Goal: Use online tool/utility: Utilize a website feature to perform a specific function

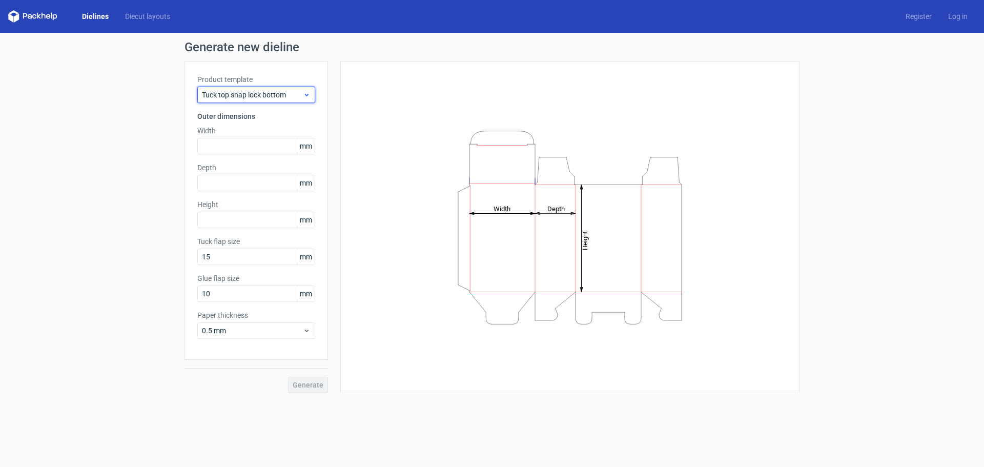
click at [298, 92] on span "Tuck top snap lock bottom" at bounding box center [252, 95] width 101 height 10
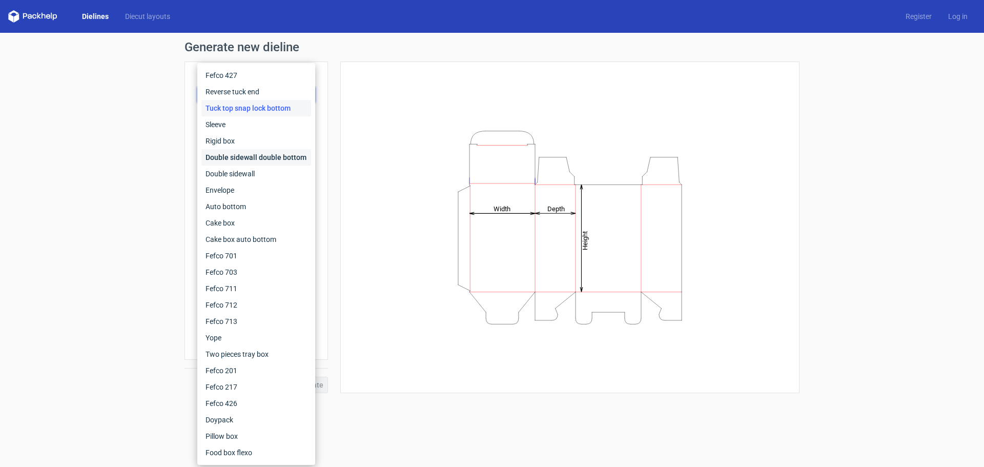
click at [298, 154] on div "Double sidewall double bottom" at bounding box center [256, 157] width 110 height 16
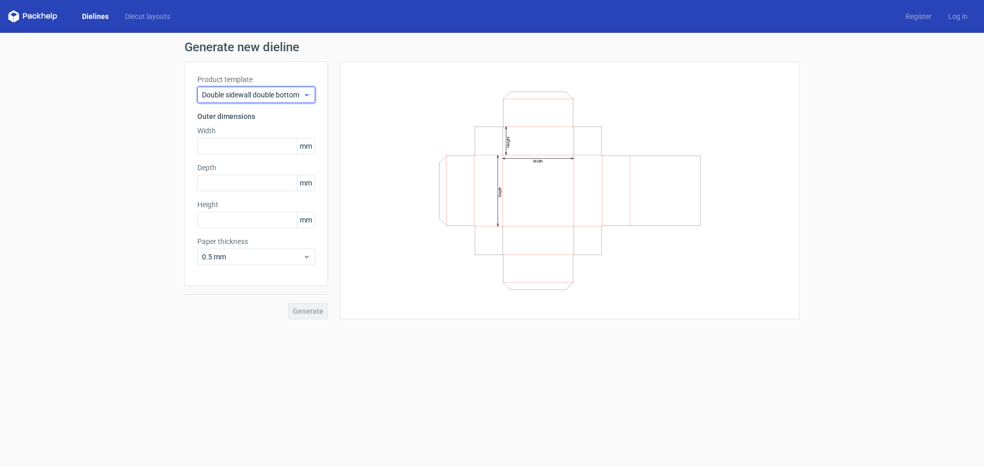
click at [290, 89] on div "Double sidewall double bottom" at bounding box center [256, 95] width 118 height 16
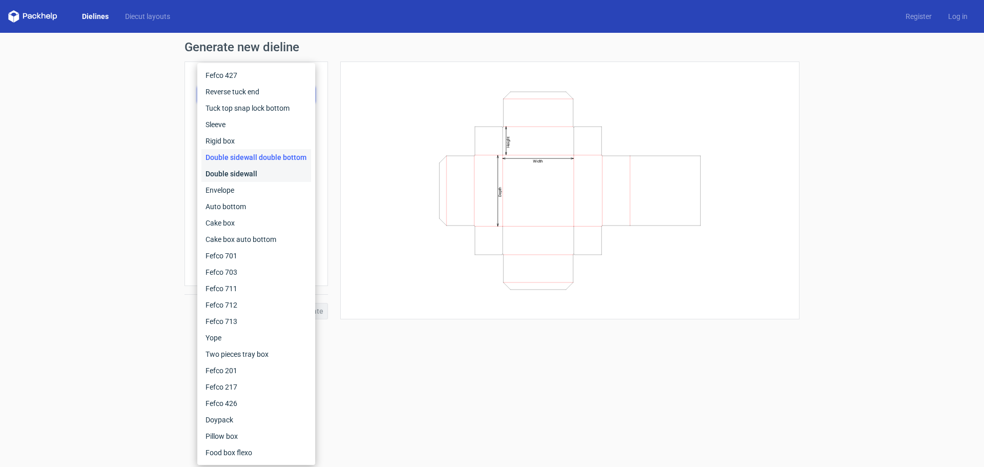
click at [270, 174] on div "Double sidewall" at bounding box center [256, 174] width 110 height 16
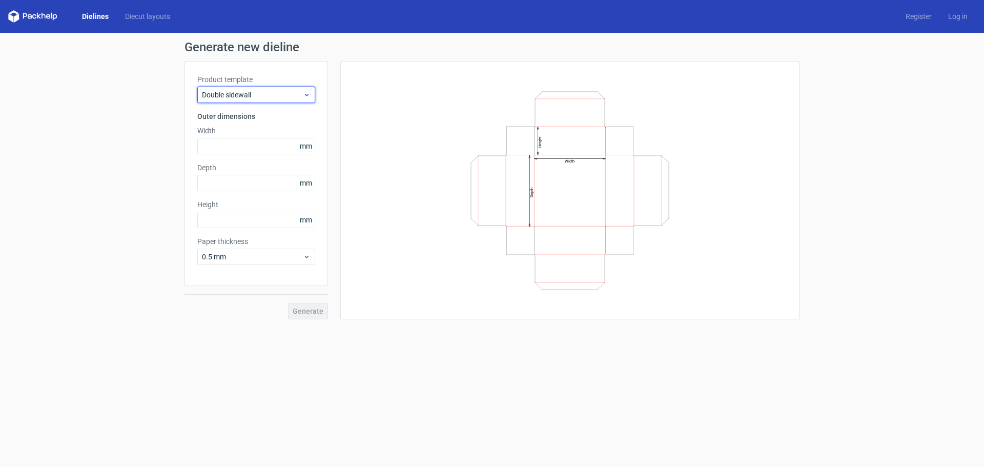
click at [283, 92] on span "Double sidewall" at bounding box center [252, 95] width 101 height 10
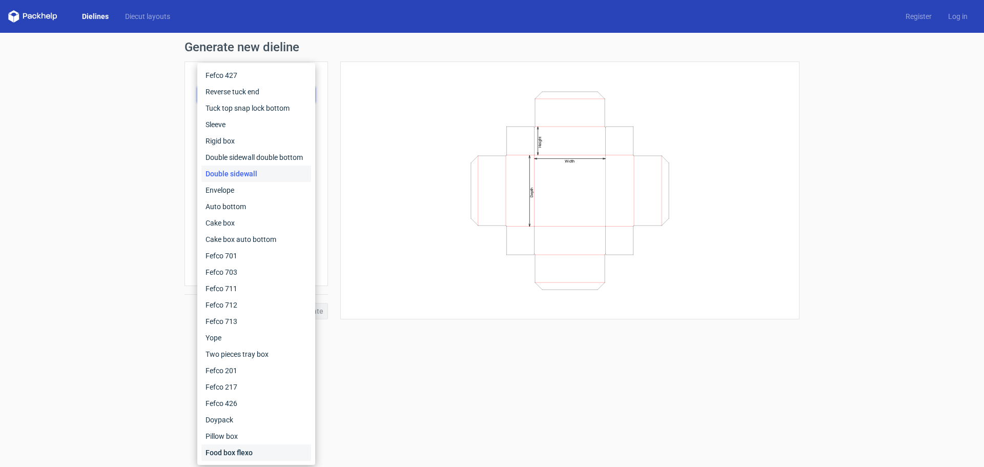
click at [255, 451] on div "Food box flexo" at bounding box center [256, 452] width 110 height 16
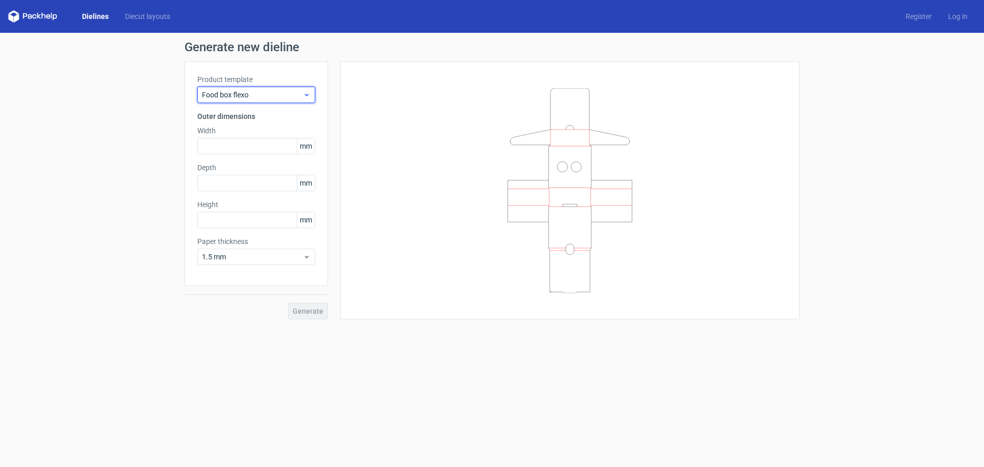
click at [304, 95] on icon at bounding box center [307, 95] width 8 height 8
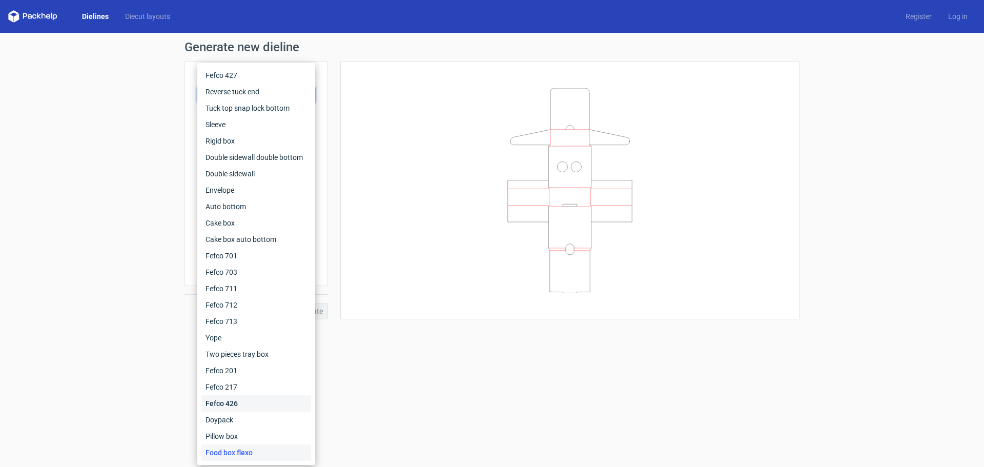
click at [252, 396] on div "Fefco 426" at bounding box center [256, 403] width 110 height 16
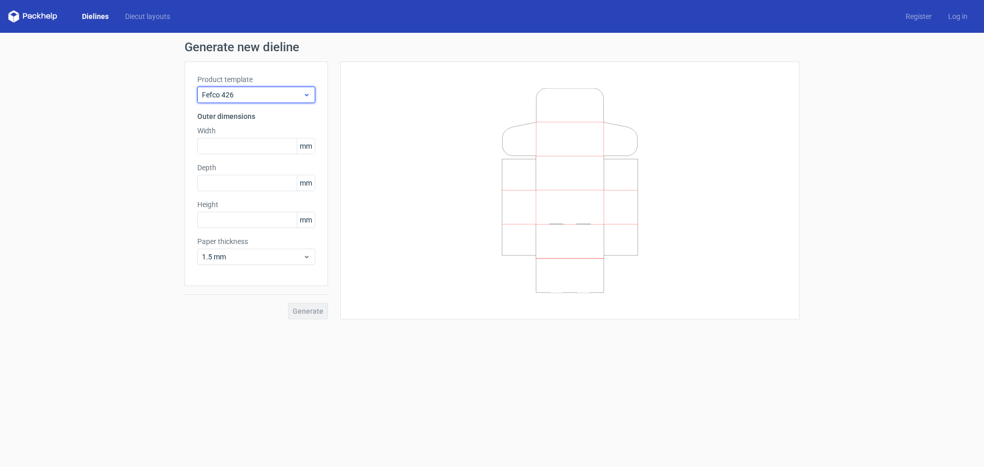
click at [301, 92] on span "Fefco 426" at bounding box center [252, 95] width 101 height 10
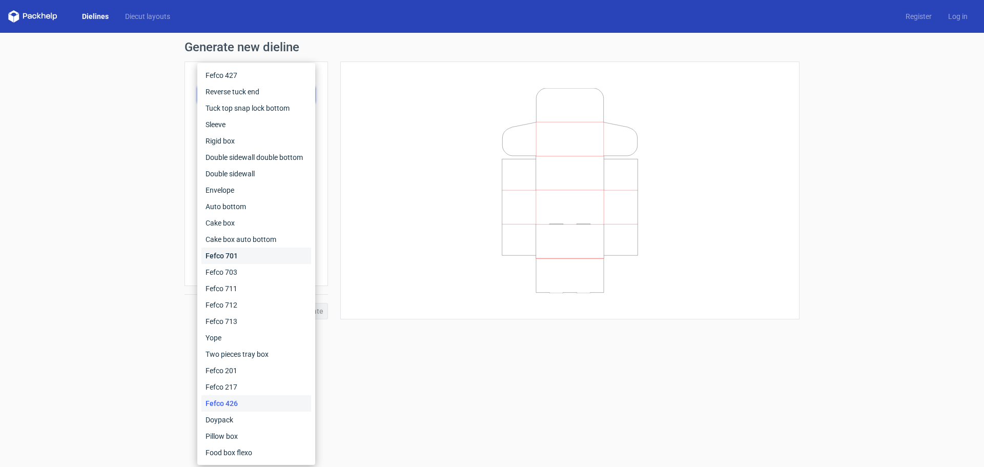
click at [270, 257] on div "Fefco 701" at bounding box center [256, 256] width 110 height 16
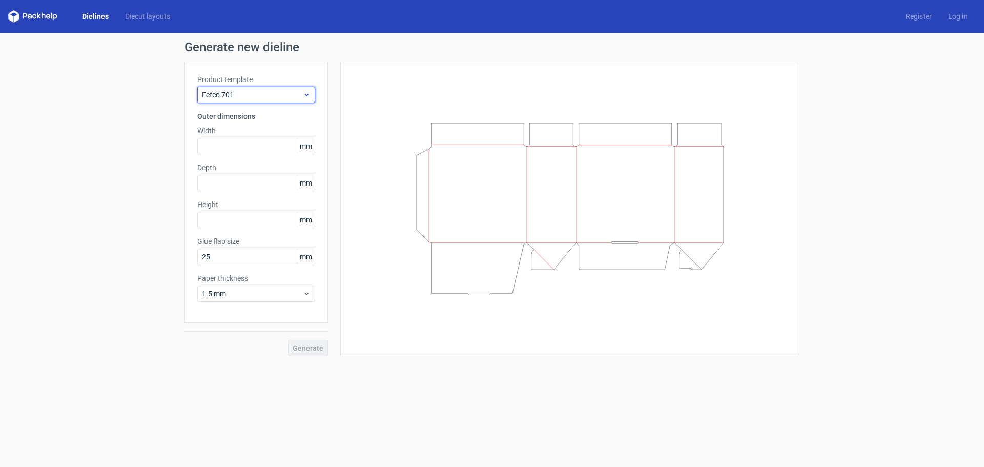
click at [281, 92] on span "Fefco 701" at bounding box center [252, 95] width 101 height 10
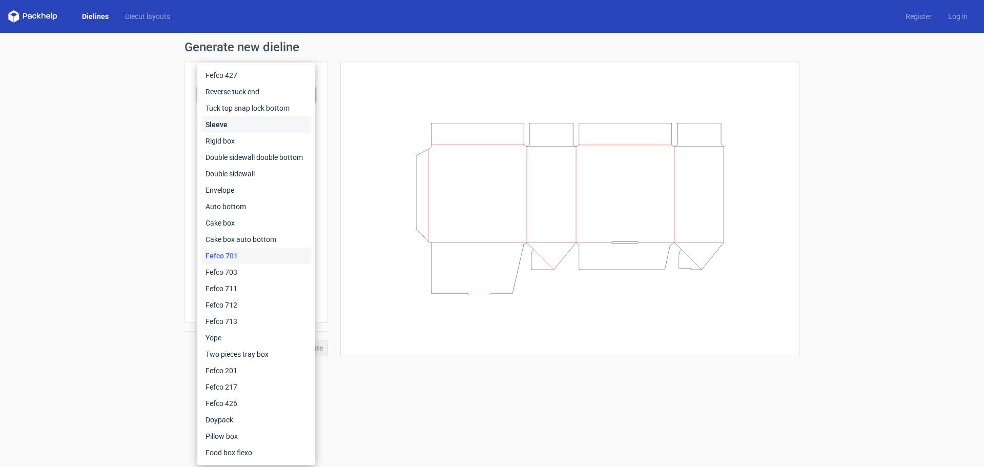
click at [254, 127] on div "Sleeve" at bounding box center [256, 124] width 110 height 16
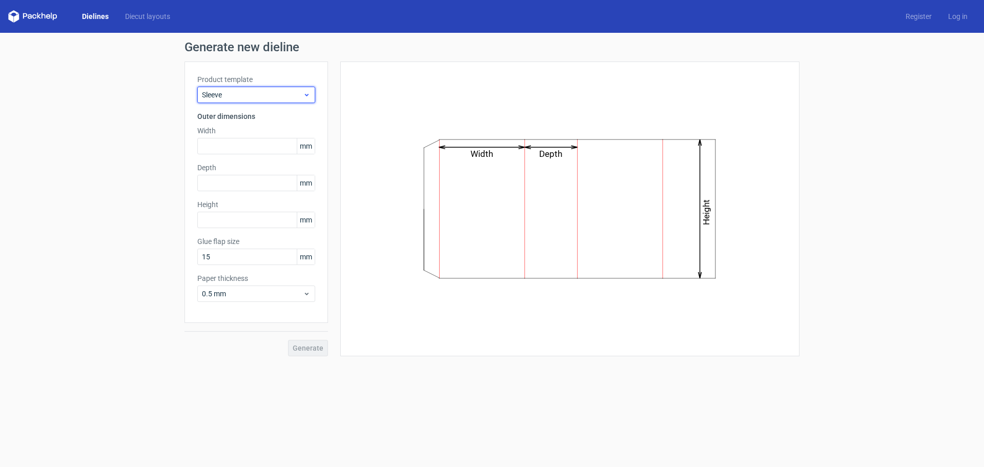
click at [312, 95] on div "Sleeve" at bounding box center [256, 95] width 118 height 16
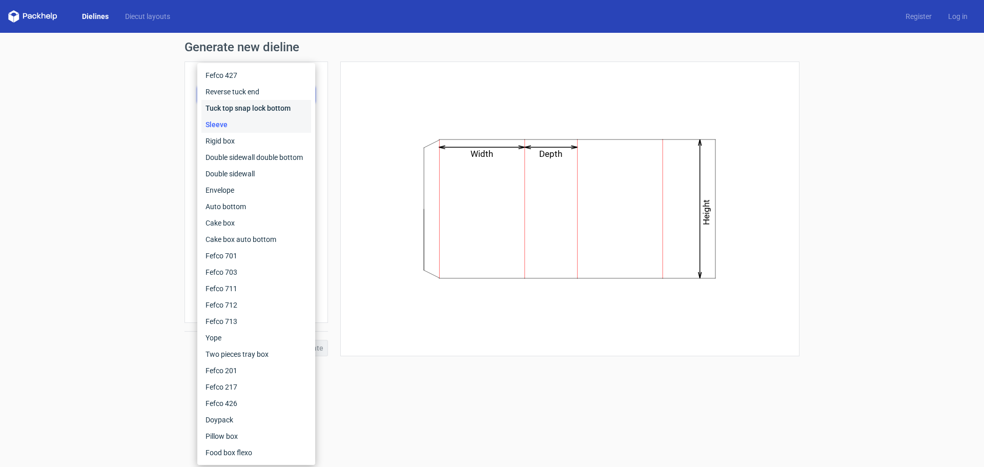
click at [279, 110] on div "Tuck top snap lock bottom" at bounding box center [256, 108] width 110 height 16
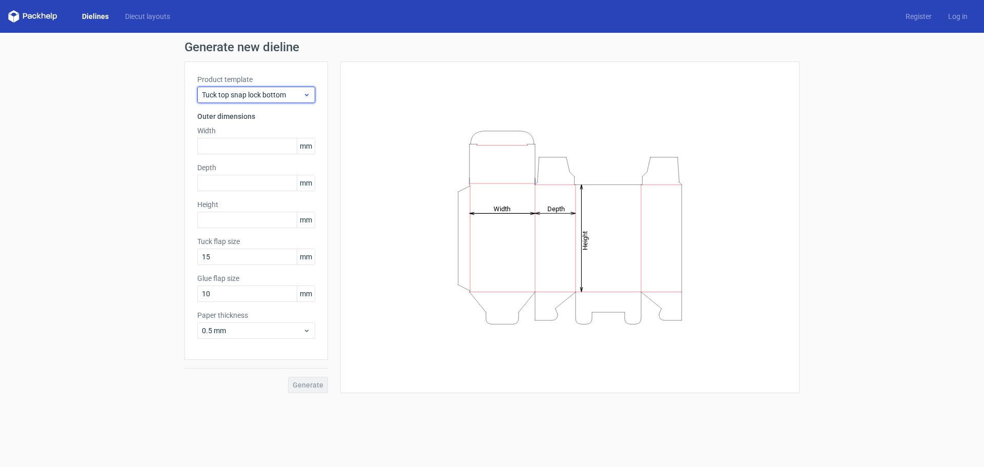
click at [293, 99] on span "Tuck top snap lock bottom" at bounding box center [252, 95] width 101 height 10
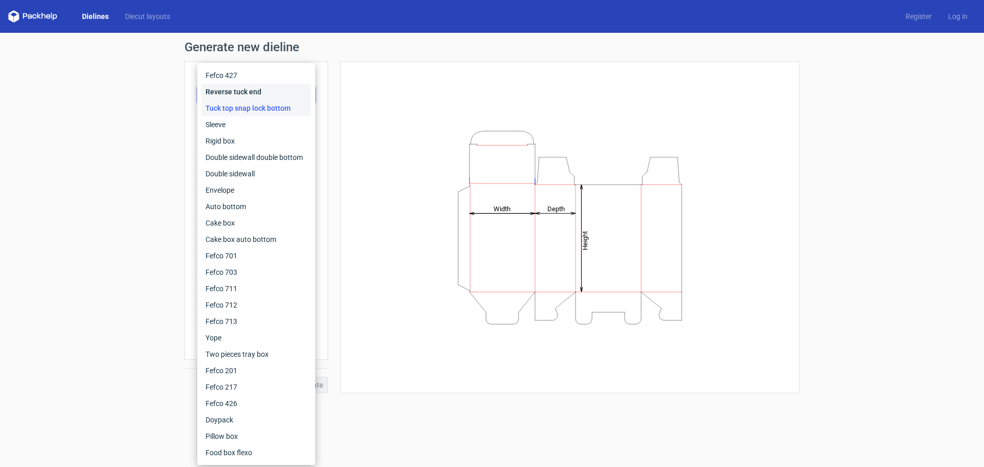
click at [279, 94] on div "Reverse tuck end" at bounding box center [256, 92] width 110 height 16
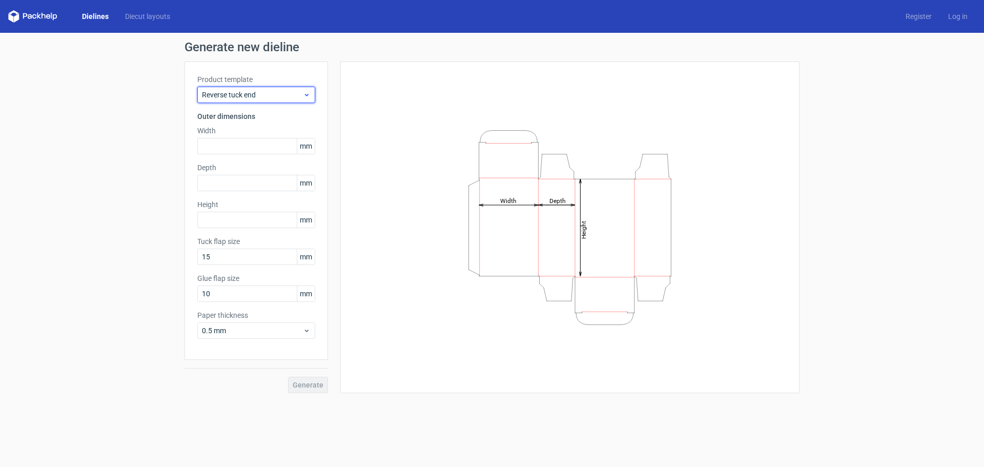
click at [280, 93] on span "Reverse tuck end" at bounding box center [252, 95] width 101 height 10
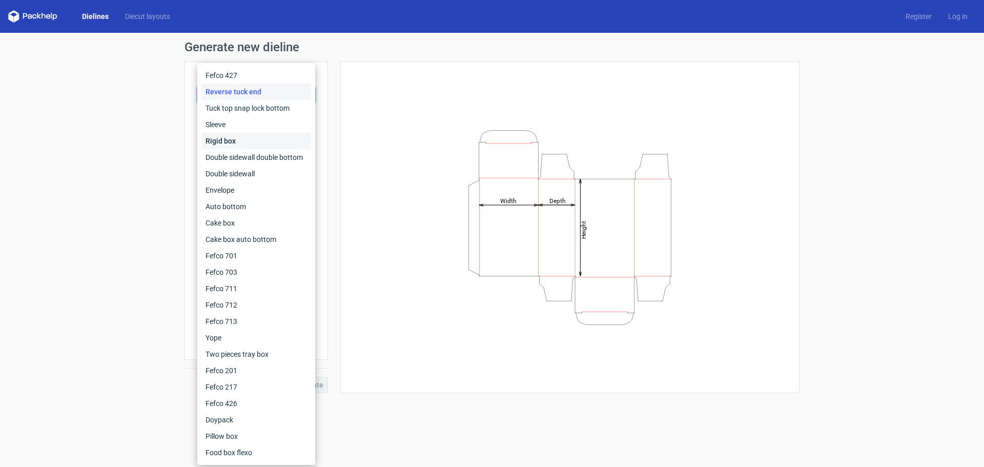
click at [270, 143] on div "Rigid box" at bounding box center [256, 141] width 110 height 16
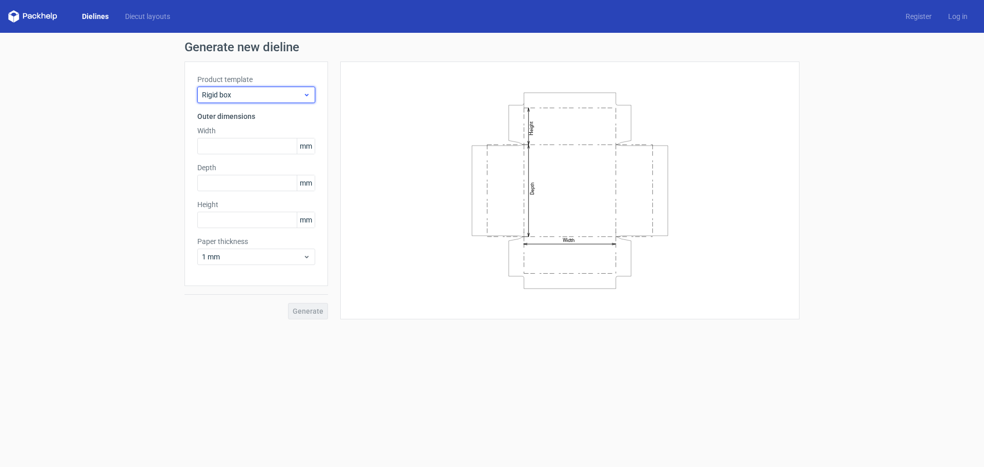
click at [283, 98] on span "Rigid box" at bounding box center [252, 95] width 101 height 10
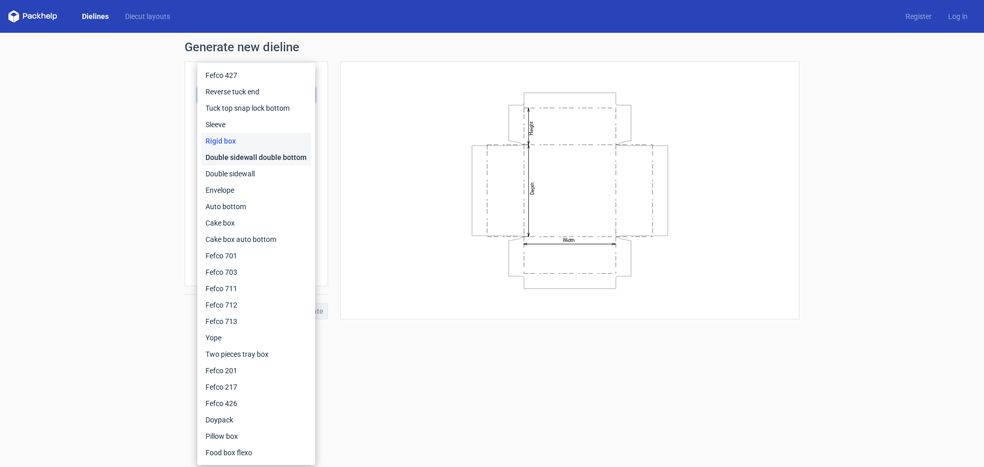
click at [276, 154] on div "Double sidewall double bottom" at bounding box center [256, 157] width 110 height 16
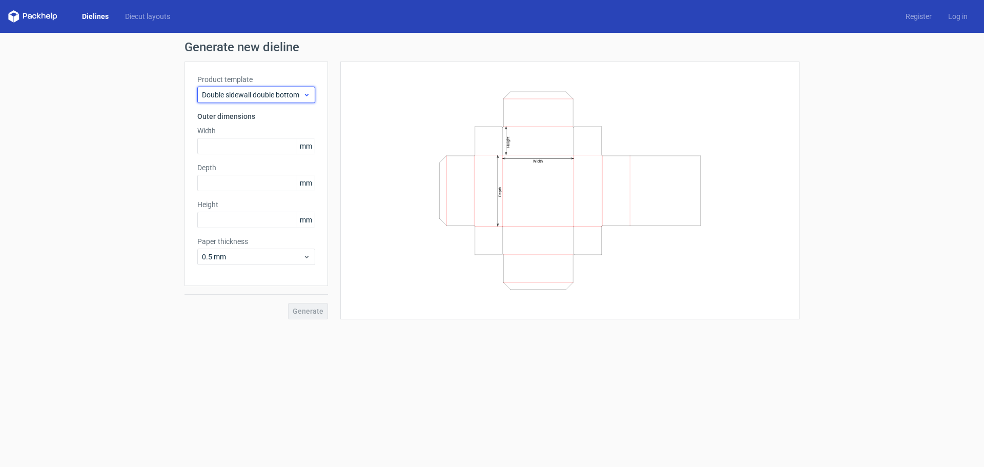
click at [280, 99] on span "Double sidewall double bottom" at bounding box center [252, 95] width 101 height 10
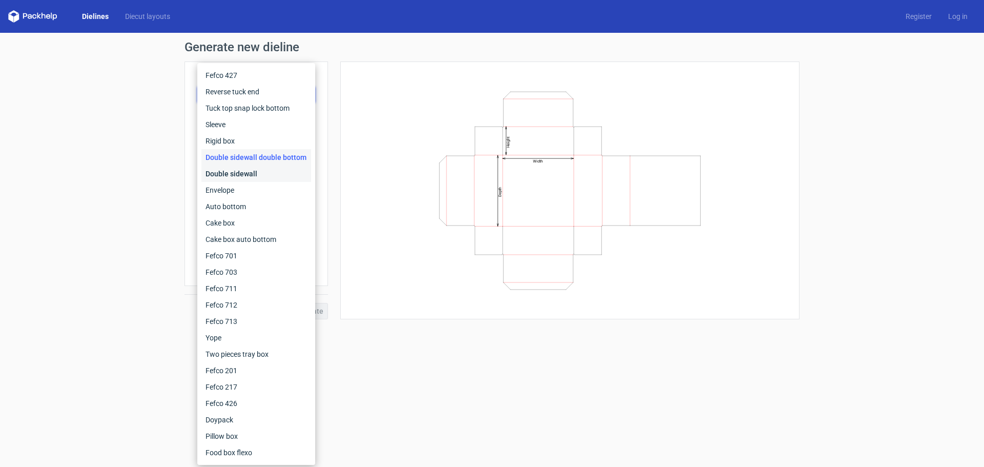
click at [272, 169] on div "Double sidewall" at bounding box center [256, 174] width 110 height 16
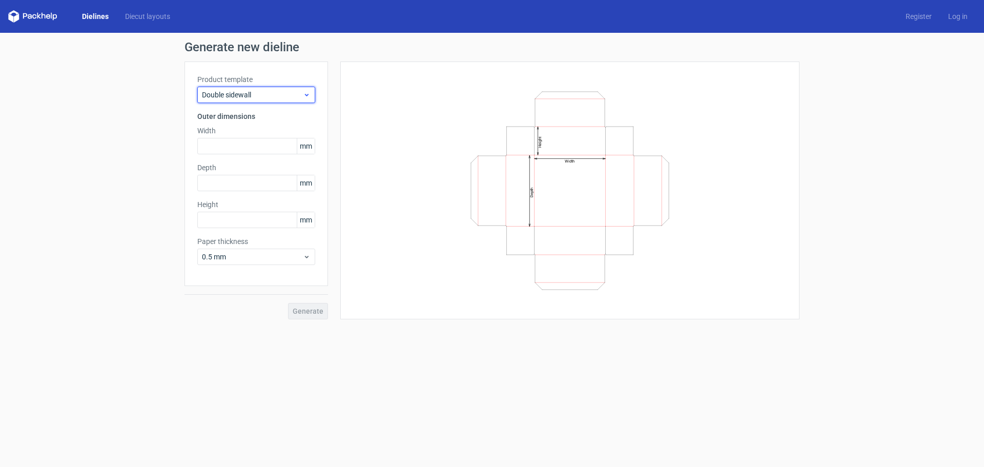
click at [270, 98] on span "Double sidewall" at bounding box center [252, 95] width 101 height 10
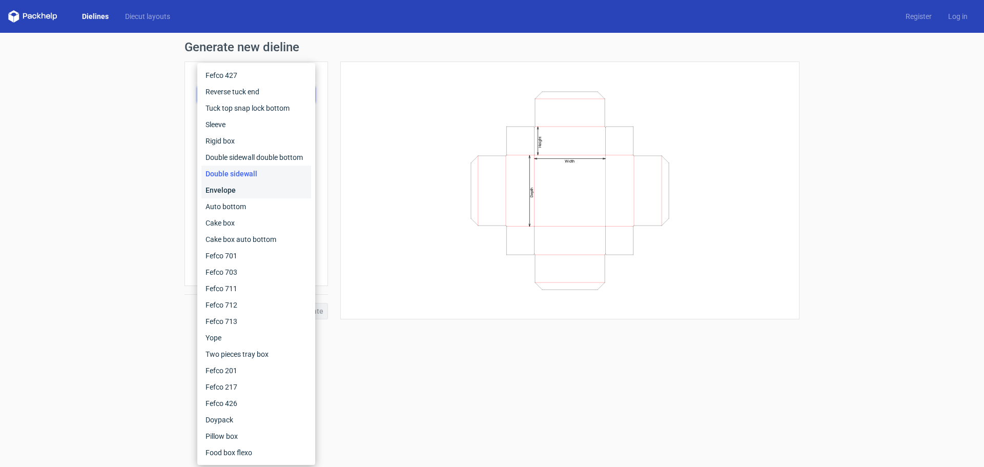
click at [268, 187] on div "Envelope" at bounding box center [256, 190] width 110 height 16
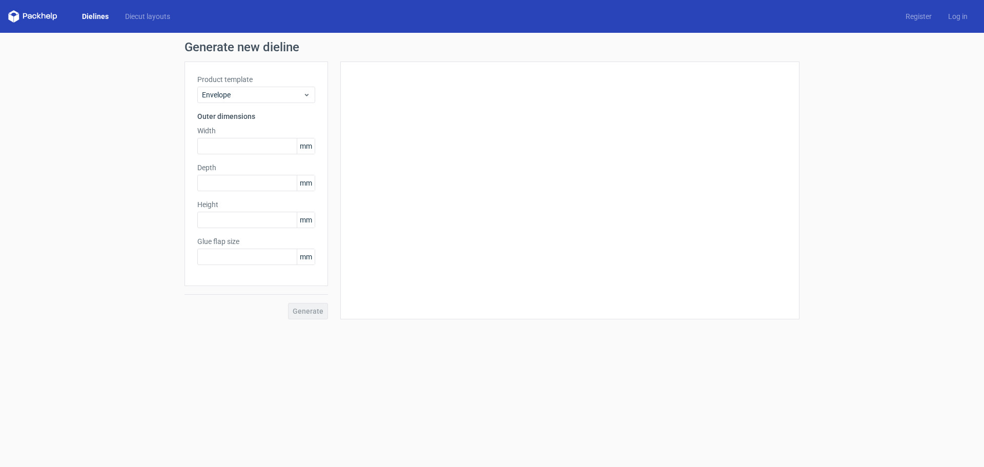
type input "20"
click at [273, 99] on span "Envelope" at bounding box center [252, 95] width 101 height 10
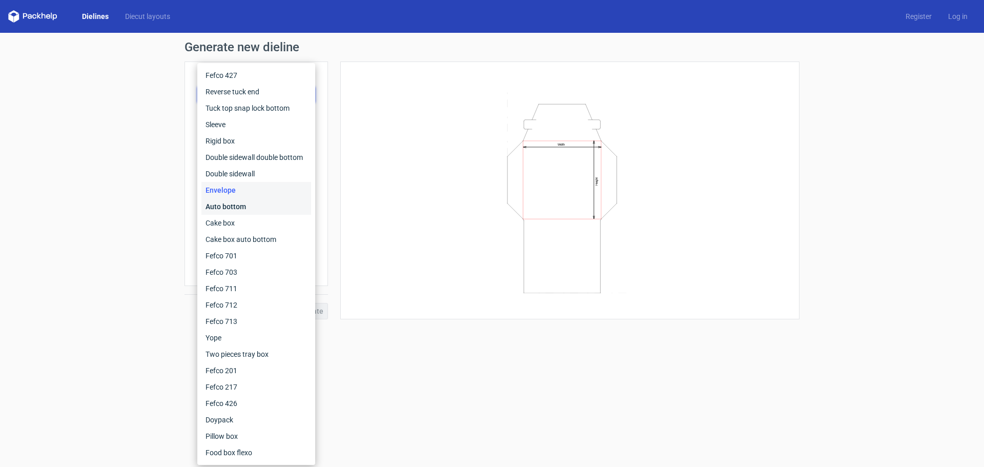
click at [258, 204] on div "Auto bottom" at bounding box center [256, 206] width 110 height 16
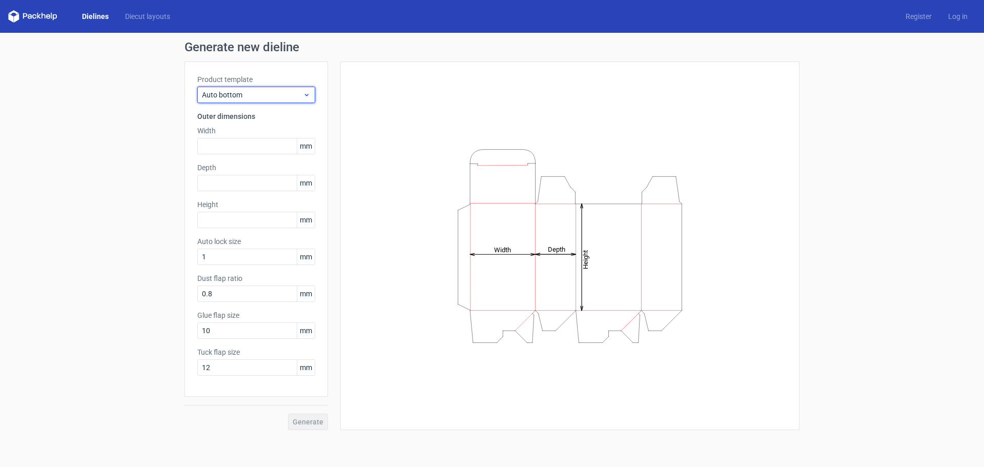
click at [272, 90] on span "Auto bottom" at bounding box center [252, 95] width 101 height 10
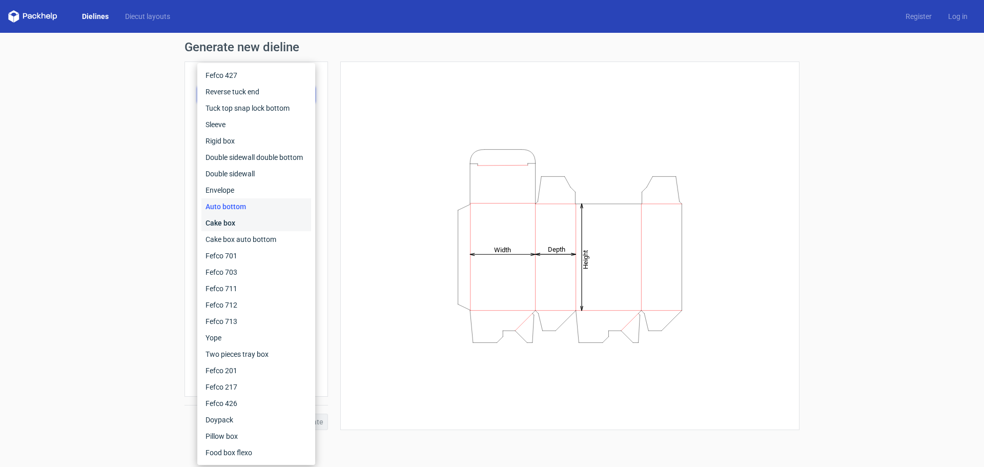
click at [250, 222] on div "Cake box" at bounding box center [256, 223] width 110 height 16
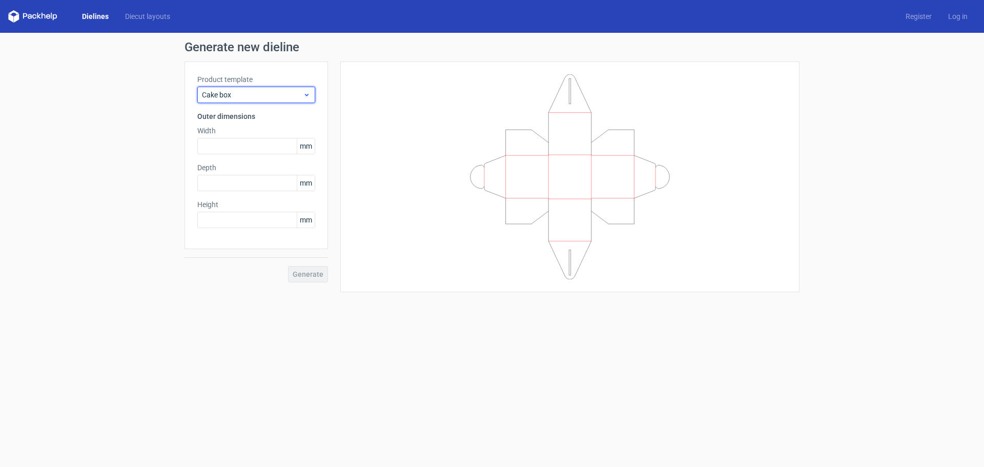
click at [269, 96] on span "Cake box" at bounding box center [252, 95] width 101 height 10
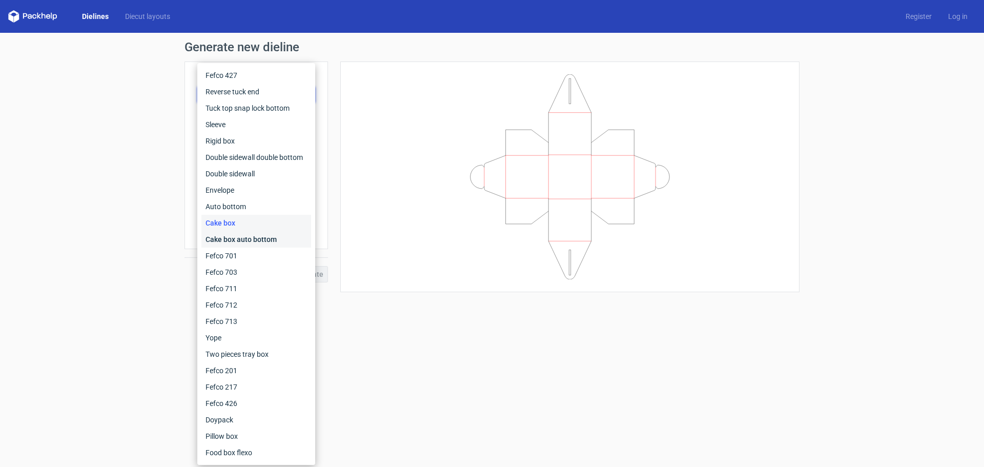
click at [260, 235] on div "Cake box auto bottom" at bounding box center [256, 239] width 110 height 16
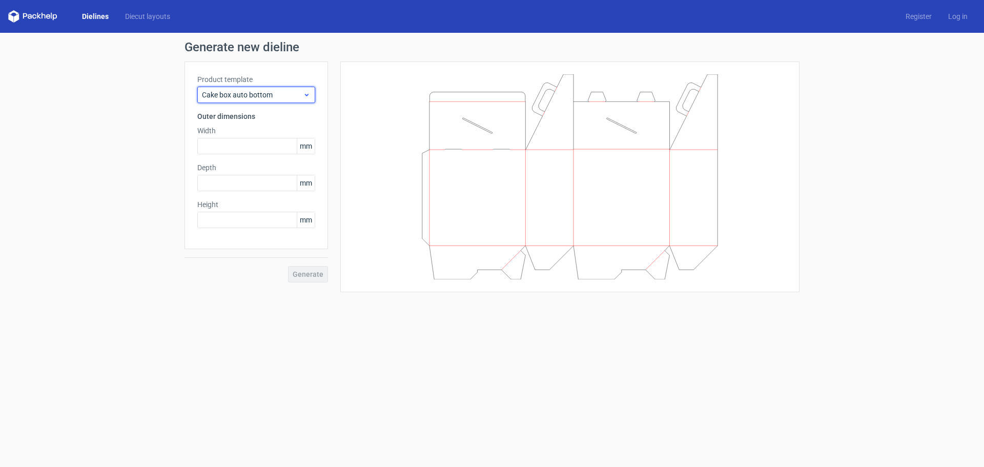
click at [281, 91] on span "Cake box auto bottom" at bounding box center [252, 95] width 101 height 10
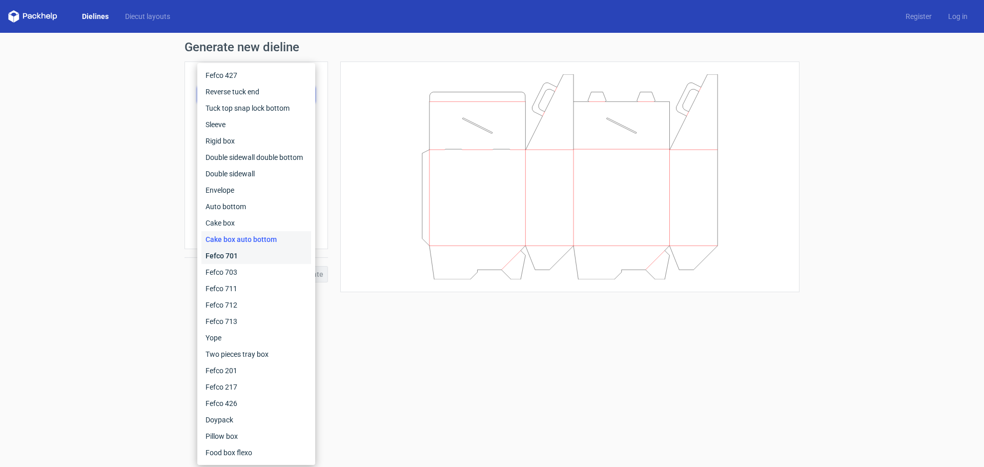
click at [262, 253] on div "Fefco 701" at bounding box center [256, 256] width 110 height 16
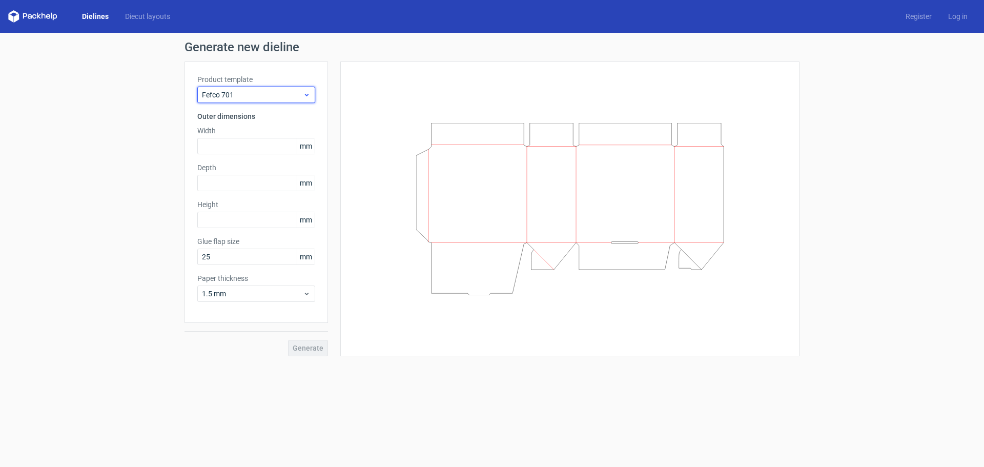
click at [275, 98] on span "Fefco 701" at bounding box center [252, 95] width 101 height 10
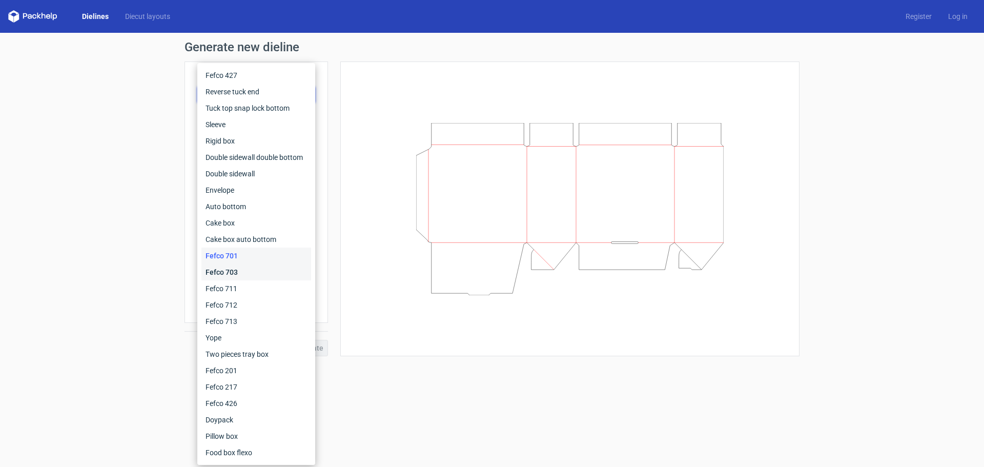
click at [254, 269] on div "Fefco 703" at bounding box center [256, 272] width 110 height 16
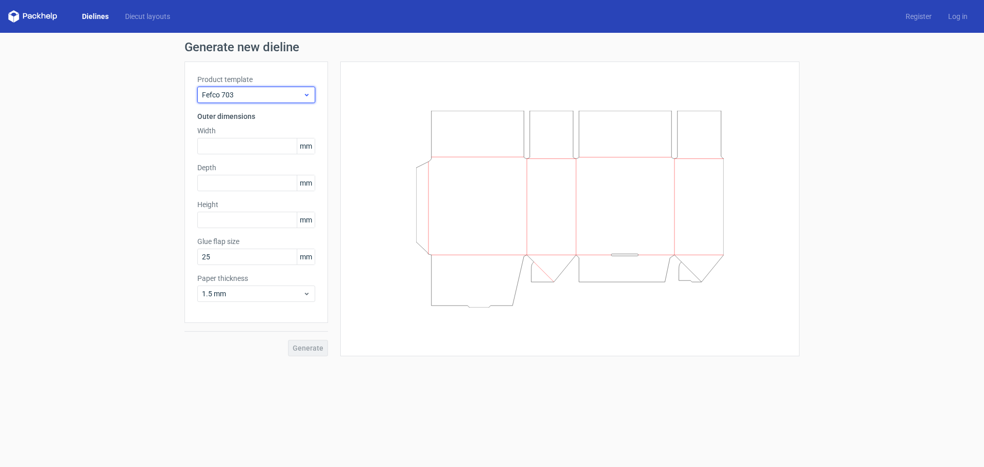
click at [255, 95] on span "Fefco 703" at bounding box center [252, 95] width 101 height 10
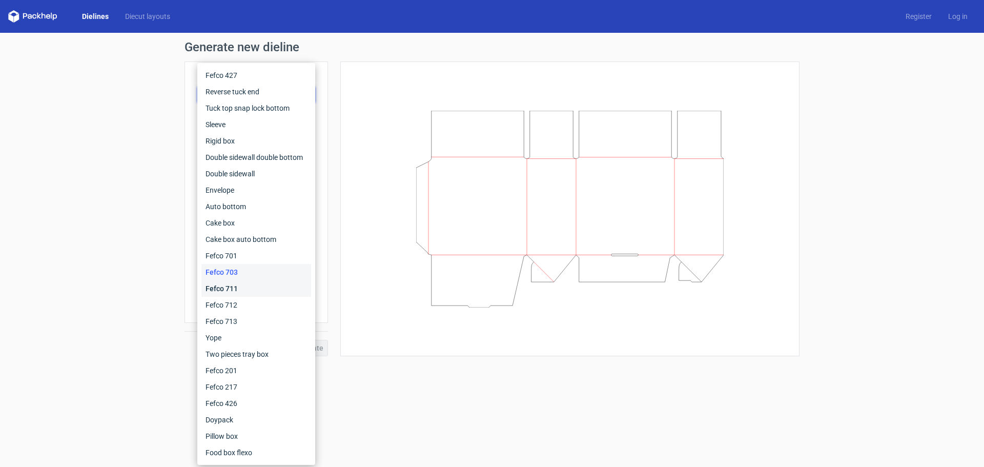
click at [246, 286] on div "Fefco 711" at bounding box center [256, 288] width 110 height 16
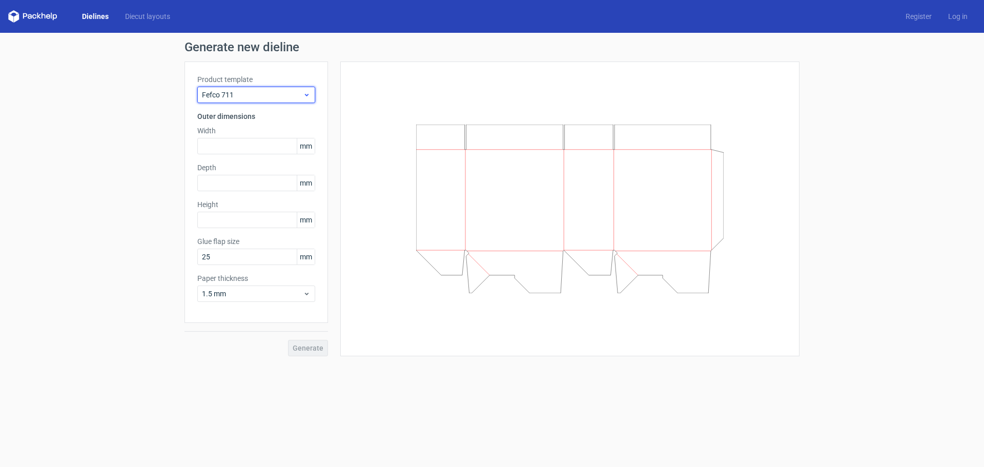
click at [248, 91] on span "Fefco 711" at bounding box center [252, 95] width 101 height 10
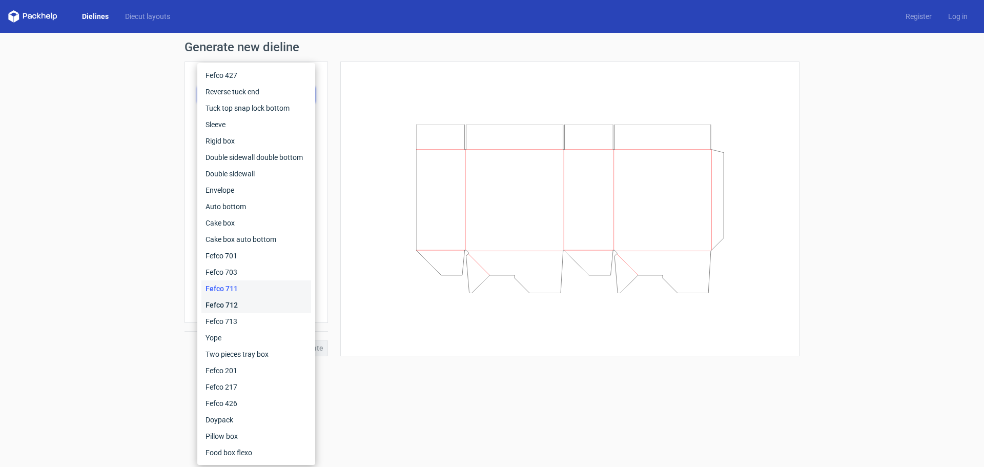
click at [248, 304] on div "Fefco 712" at bounding box center [256, 305] width 110 height 16
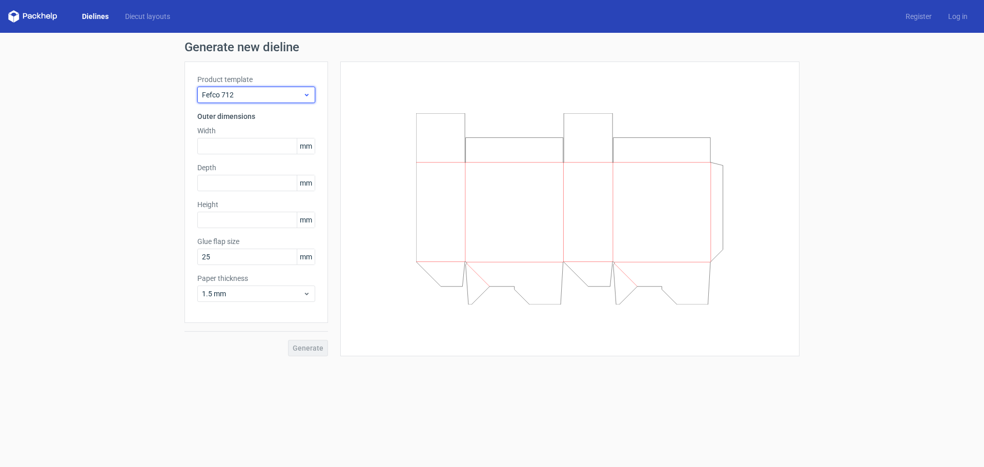
click at [255, 99] on span "Fefco 712" at bounding box center [252, 95] width 101 height 10
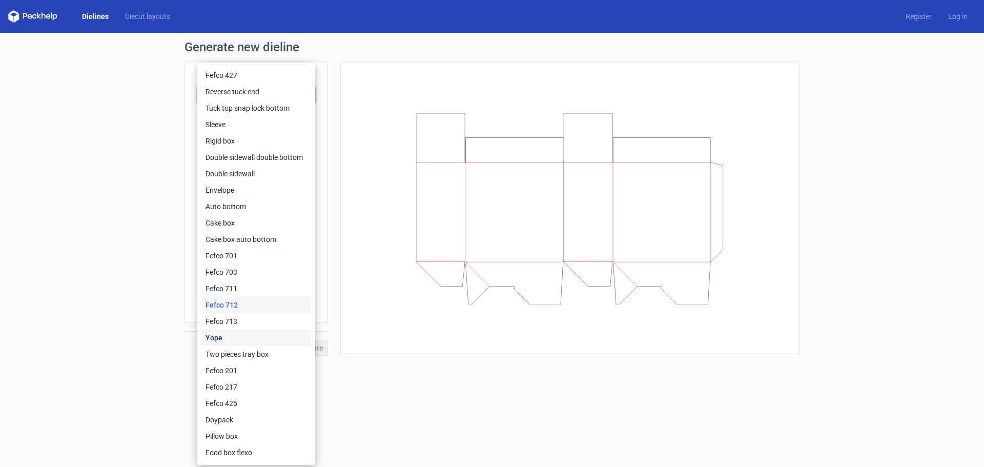
click at [262, 346] on div "Yope" at bounding box center [256, 338] width 110 height 16
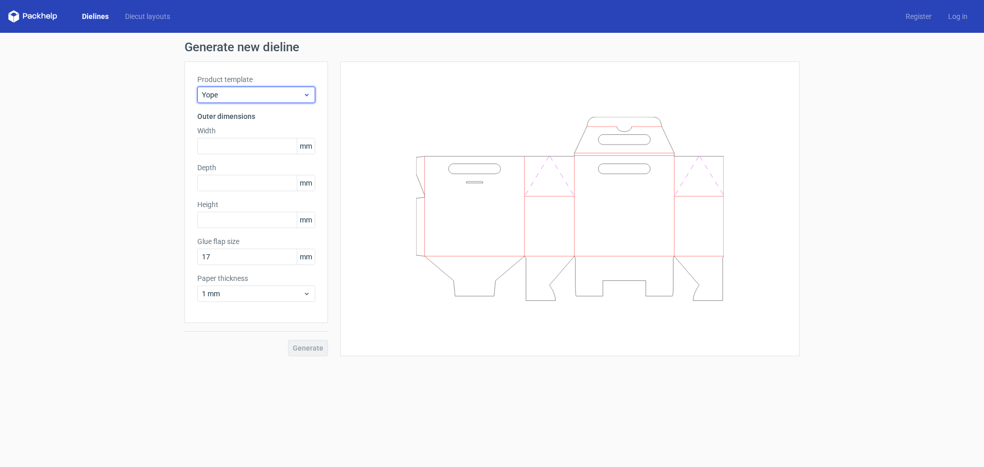
click at [270, 96] on span "Yope" at bounding box center [252, 95] width 101 height 10
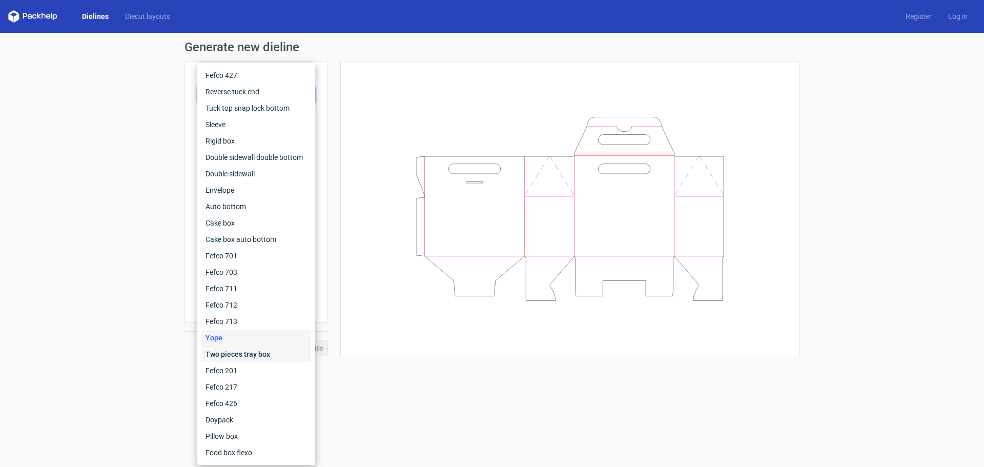
click at [270, 350] on div "Two pieces tray box" at bounding box center [256, 354] width 110 height 16
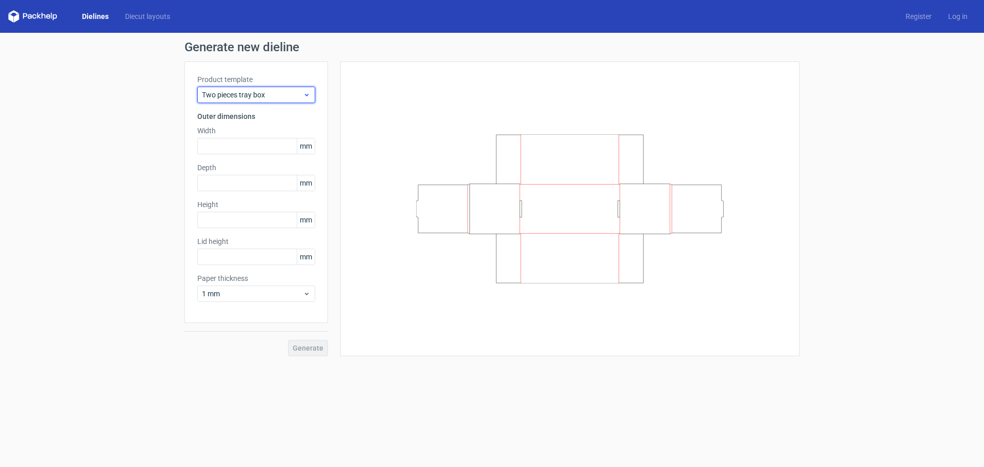
click at [277, 95] on span "Two pieces tray box" at bounding box center [252, 95] width 101 height 10
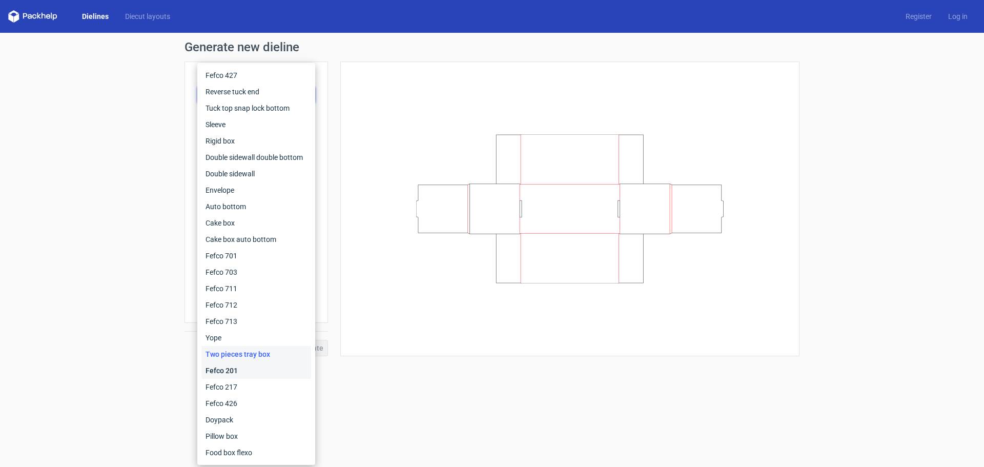
click at [267, 369] on div "Fefco 201" at bounding box center [256, 370] width 110 height 16
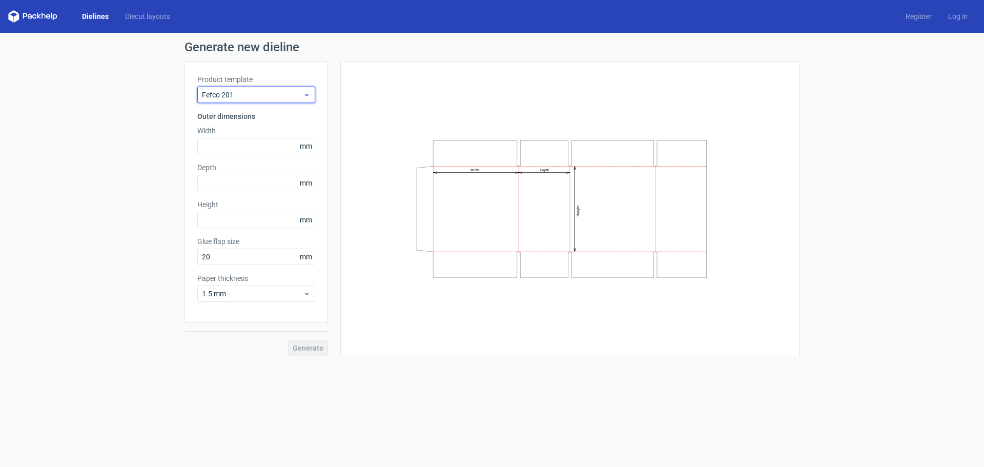
click at [254, 96] on span "Fefco 201" at bounding box center [252, 95] width 101 height 10
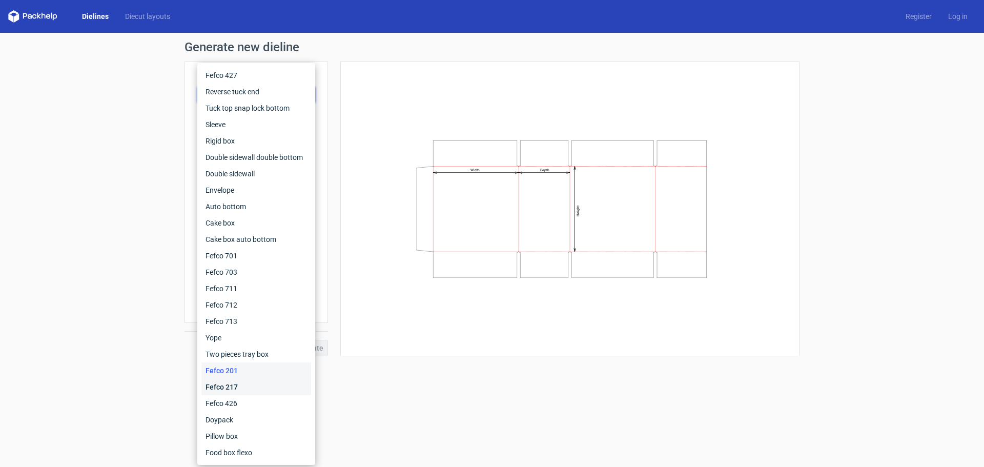
click at [242, 388] on div "Fefco 217" at bounding box center [256, 387] width 110 height 16
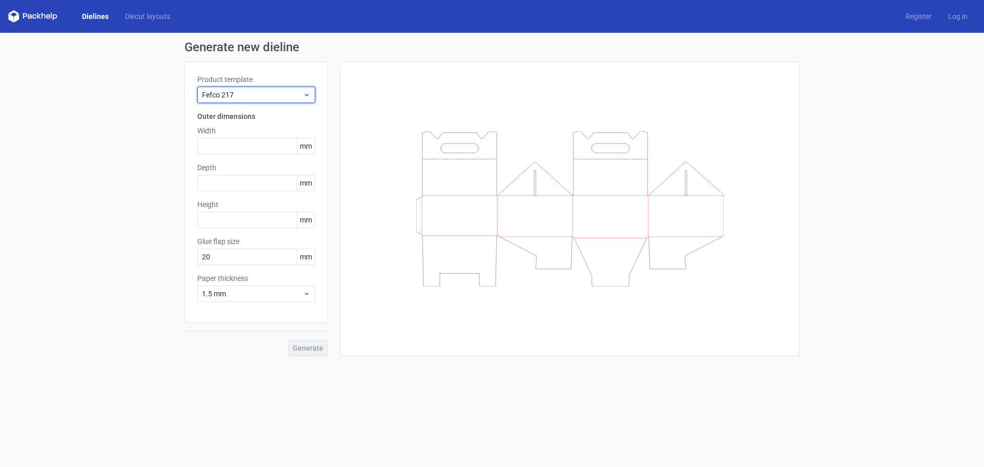
click at [258, 93] on span "Fefco 217" at bounding box center [252, 95] width 101 height 10
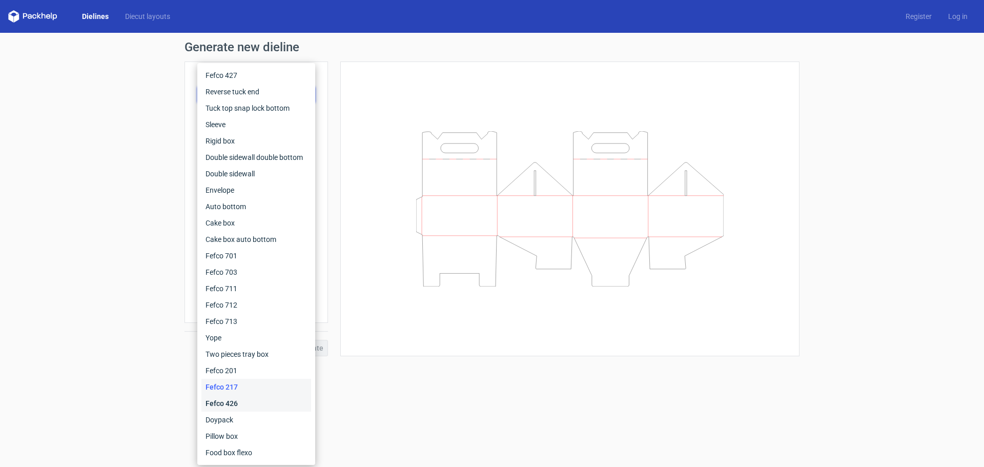
click at [261, 403] on div "Fefco 426" at bounding box center [256, 403] width 110 height 16
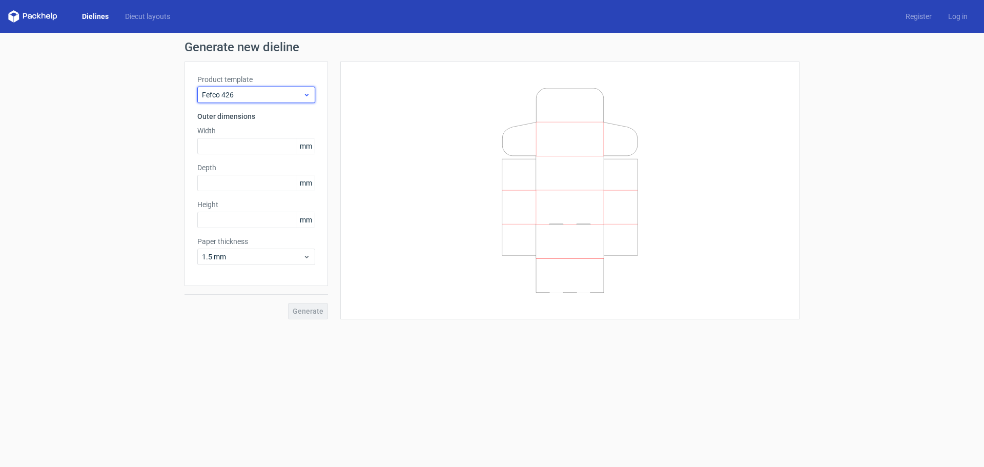
click at [273, 96] on span "Fefco 426" at bounding box center [252, 95] width 101 height 10
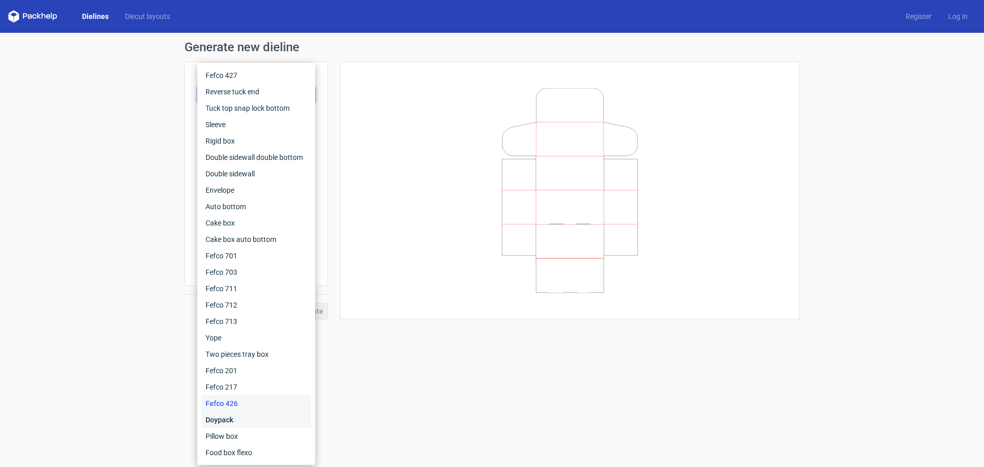
click at [245, 423] on div "Doypack" at bounding box center [256, 420] width 110 height 16
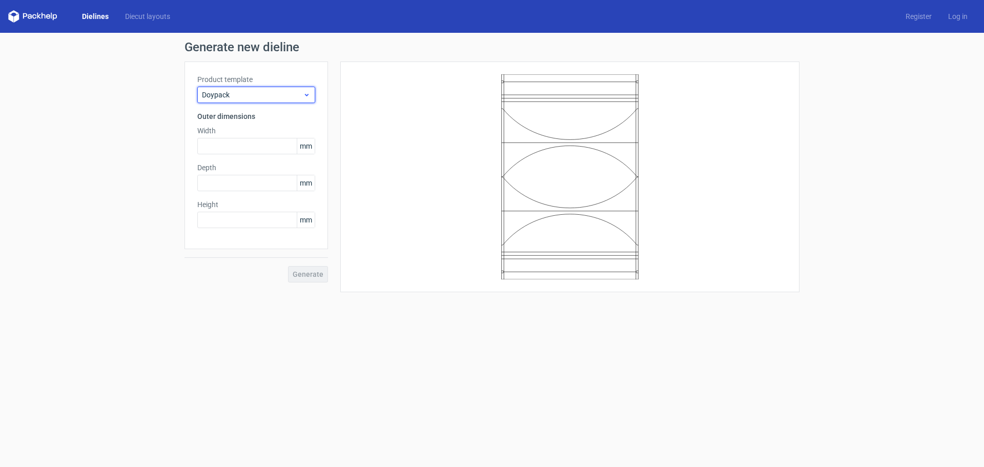
click at [257, 94] on span "Doypack" at bounding box center [252, 95] width 101 height 10
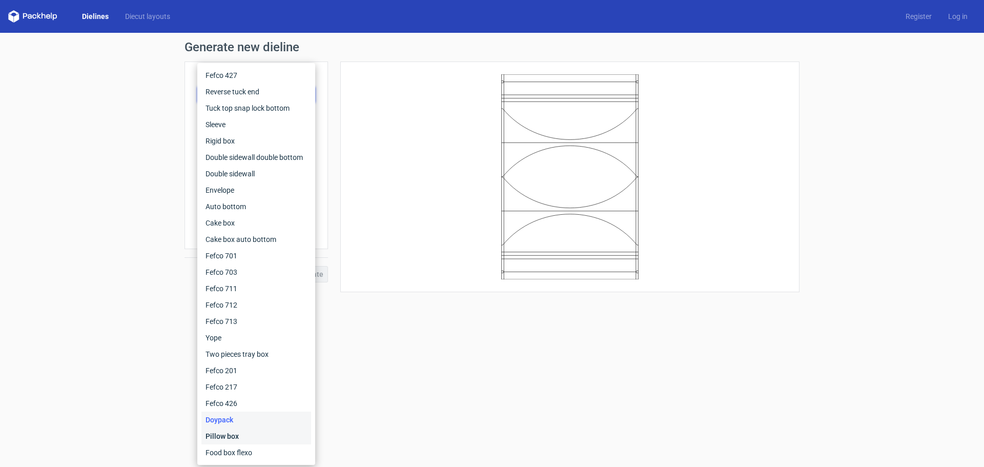
click at [260, 441] on div "Pillow box" at bounding box center [256, 436] width 110 height 16
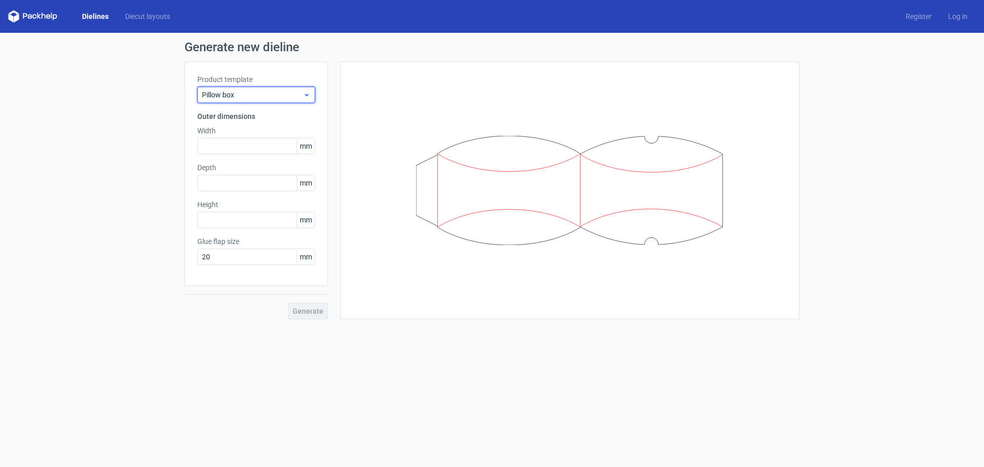
click at [273, 98] on span "Pillow box" at bounding box center [252, 95] width 101 height 10
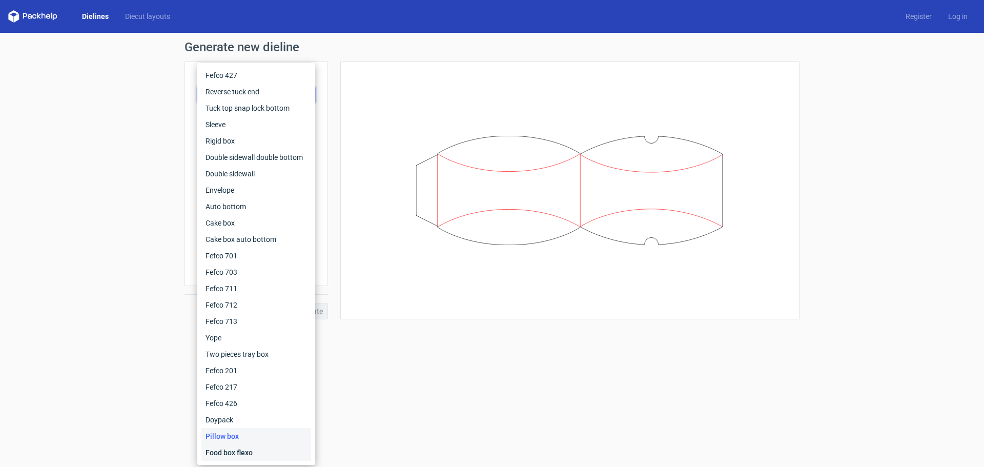
click at [251, 456] on div "Food box flexo" at bounding box center [256, 452] width 110 height 16
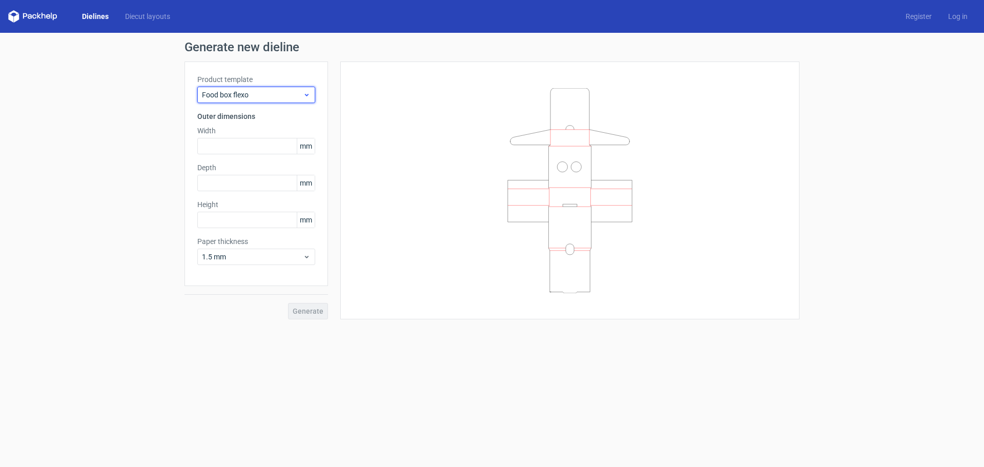
click at [277, 101] on div "Food box flexo" at bounding box center [256, 95] width 118 height 16
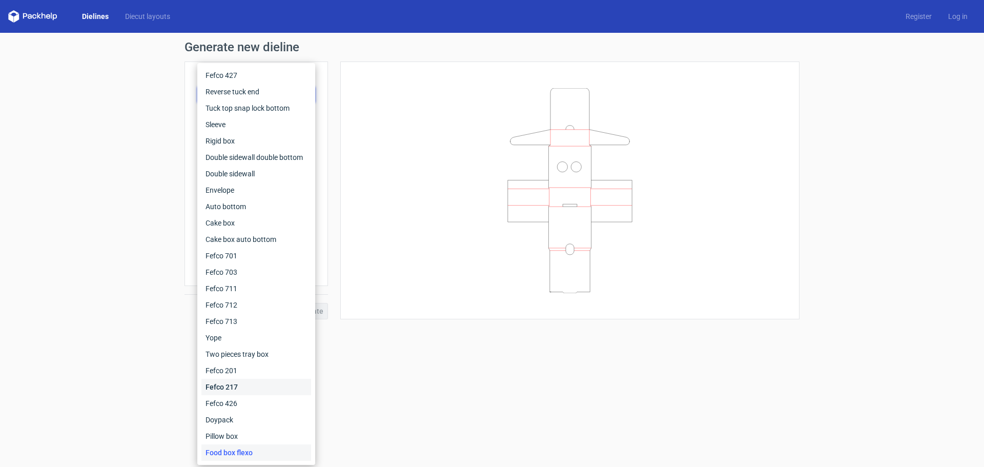
click at [270, 389] on div "Fefco 217" at bounding box center [256, 387] width 110 height 16
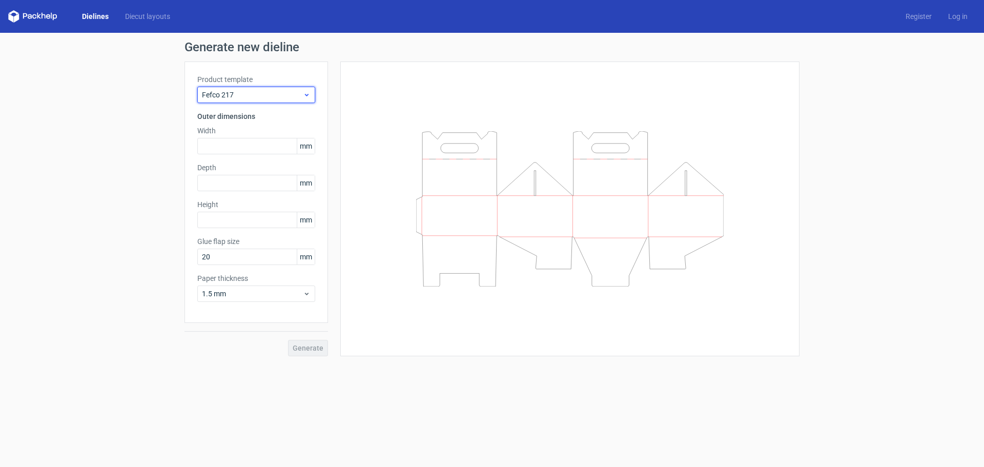
click at [253, 89] on div "Fefco 217" at bounding box center [256, 95] width 118 height 16
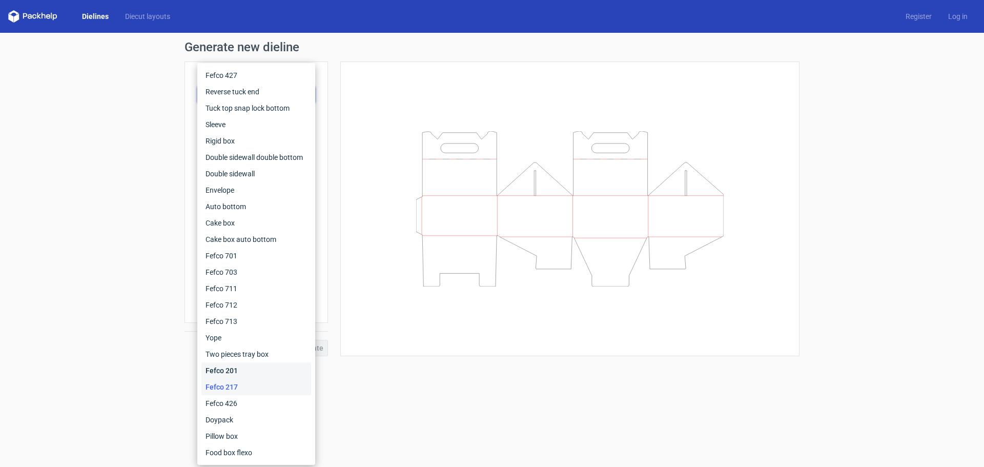
click at [263, 373] on div "Fefco 201" at bounding box center [256, 370] width 110 height 16
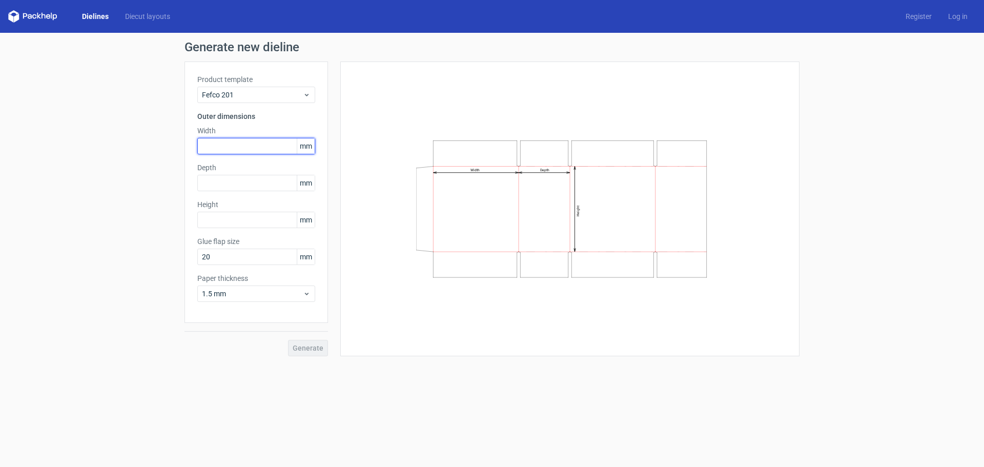
click at [249, 145] on input "text" at bounding box center [256, 146] width 118 height 16
type input "440"
click at [245, 189] on input "text" at bounding box center [256, 183] width 118 height 16
type input "391"
click at [241, 217] on input "text" at bounding box center [256, 220] width 118 height 16
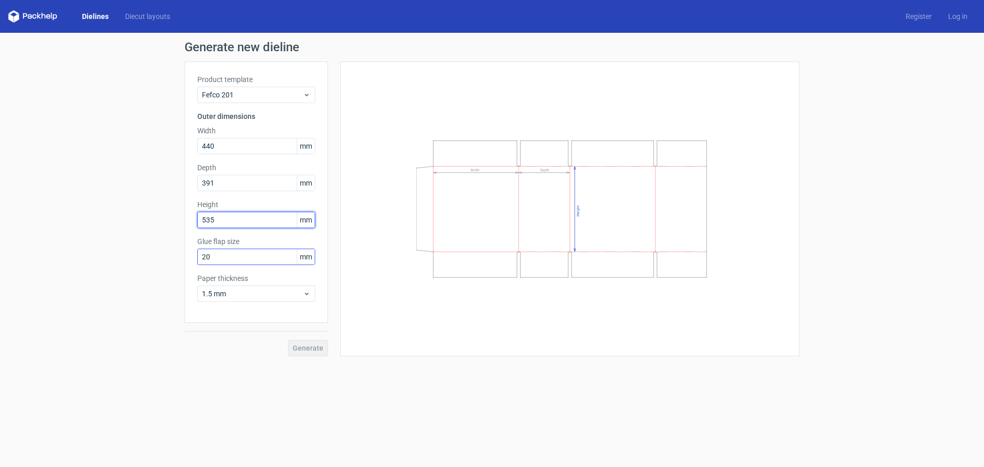
type input "535"
click at [236, 255] on div "Glue flap size 20 mm" at bounding box center [256, 250] width 118 height 29
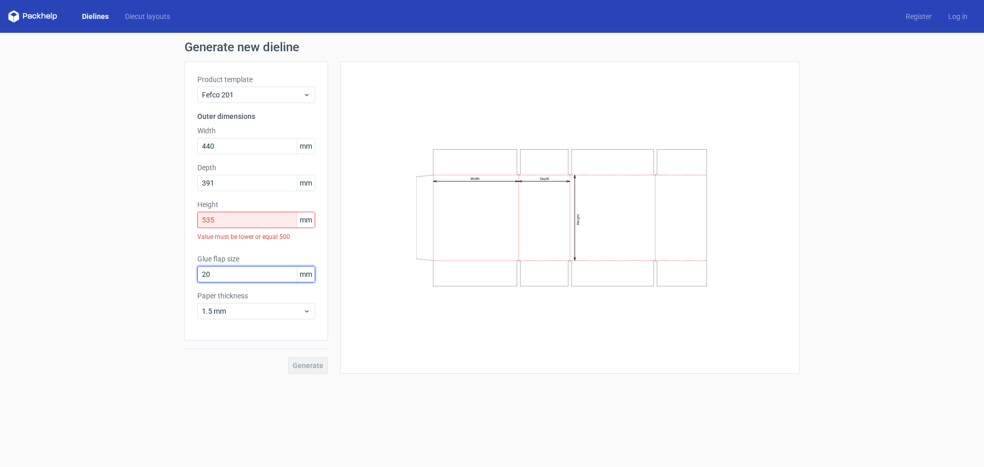
click at [221, 276] on input "20" at bounding box center [256, 274] width 118 height 16
drag, startPoint x: 221, startPoint y: 276, endPoint x: 195, endPoint y: 276, distance: 26.1
click at [195, 276] on div "Product template Fefco 201 Outer dimensions Width 440 mm Depth 391 mm Height 53…" at bounding box center [257, 201] width 144 height 279
type input "30"
click at [238, 313] on span "1.5 mm" at bounding box center [252, 311] width 101 height 10
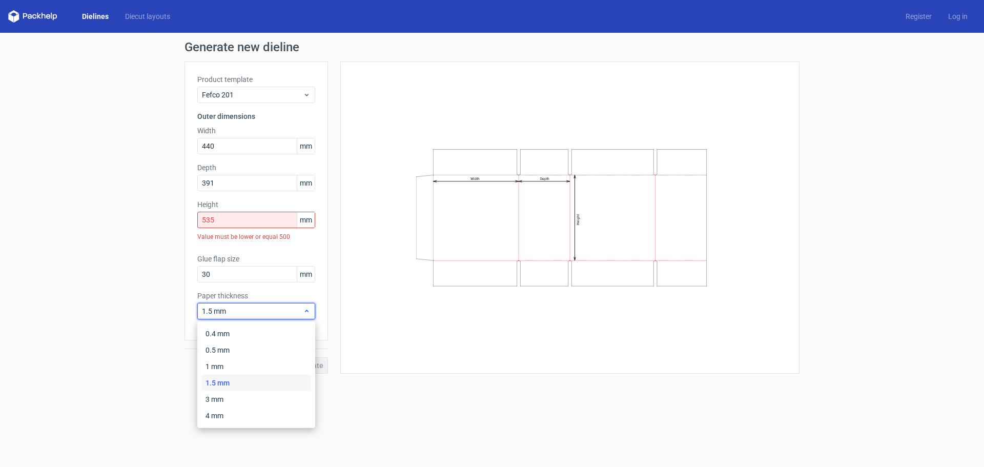
click at [238, 313] on span "1.5 mm" at bounding box center [252, 311] width 101 height 10
click at [317, 140] on div "Product template Fefco 201 Outer dimensions Width 440 mm Depth 391 mm Height 53…" at bounding box center [257, 201] width 144 height 279
